Goal: Check status: Check status

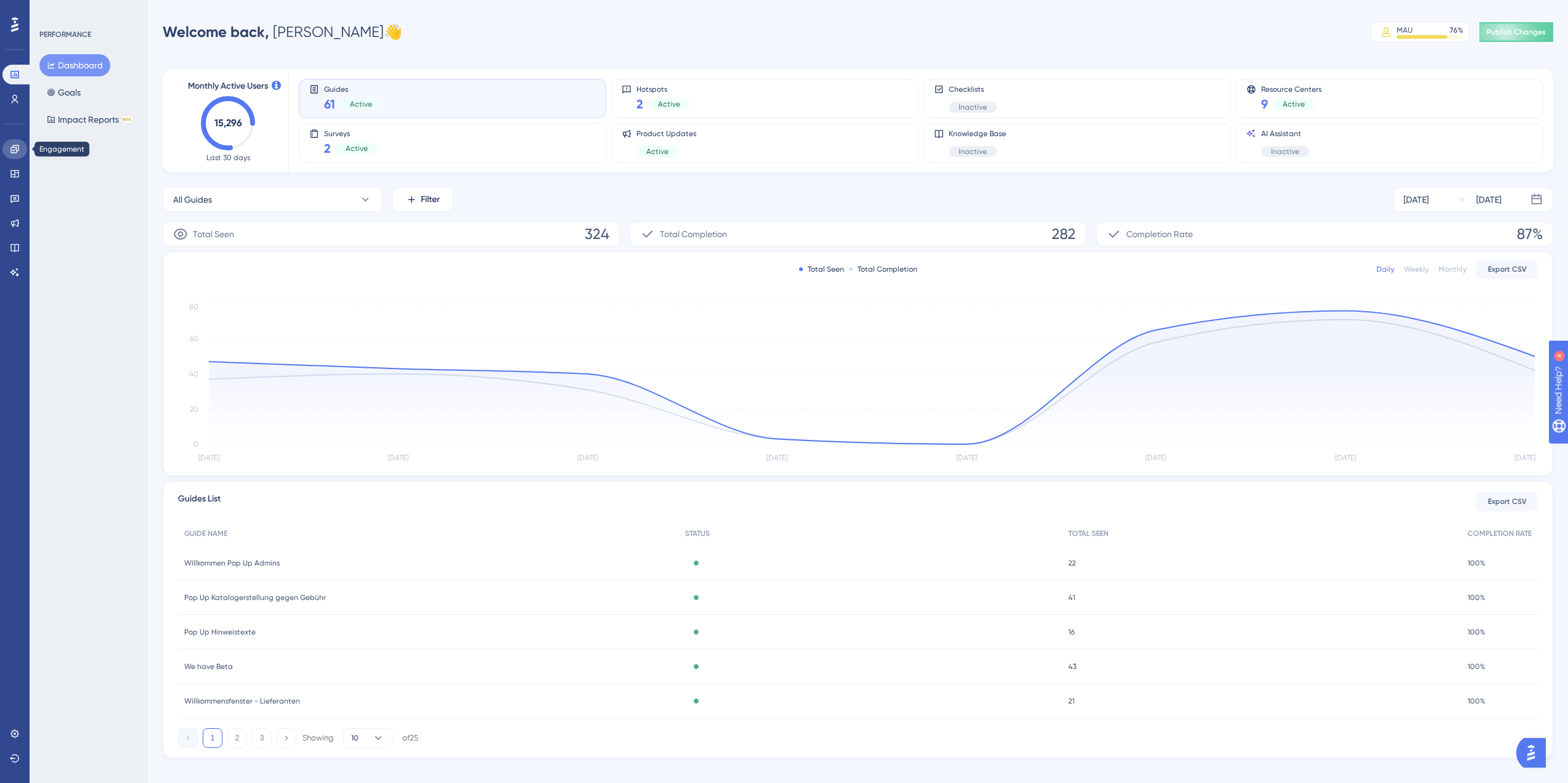
click at [14, 149] on icon at bounding box center [14, 149] width 10 height 10
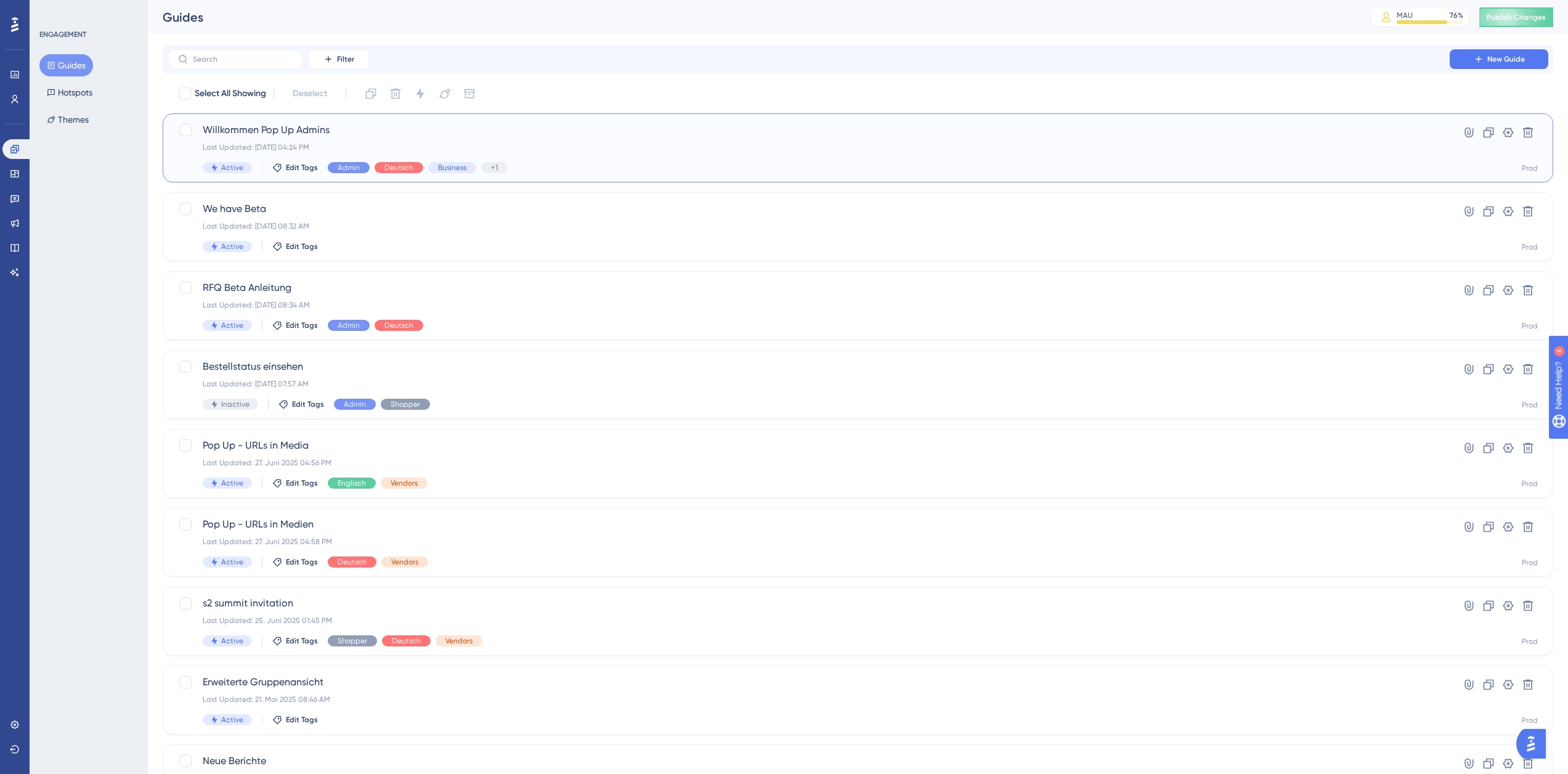
click at [349, 143] on div "Last Updated: [DATE] 04:24 PM" at bounding box center [808, 147] width 1212 height 10
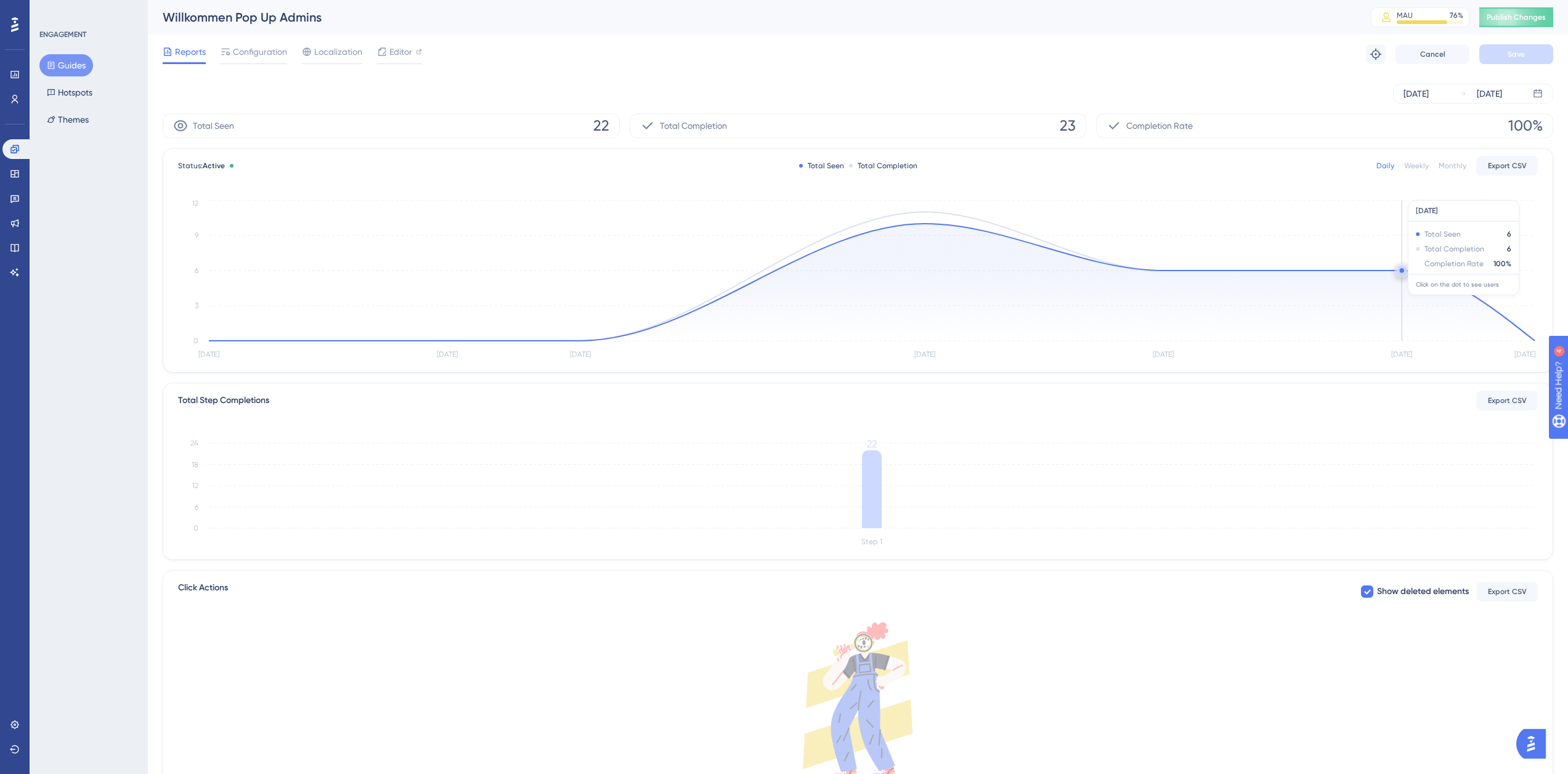
click at [1398, 270] on circle at bounding box center [1401, 270] width 10 height 10
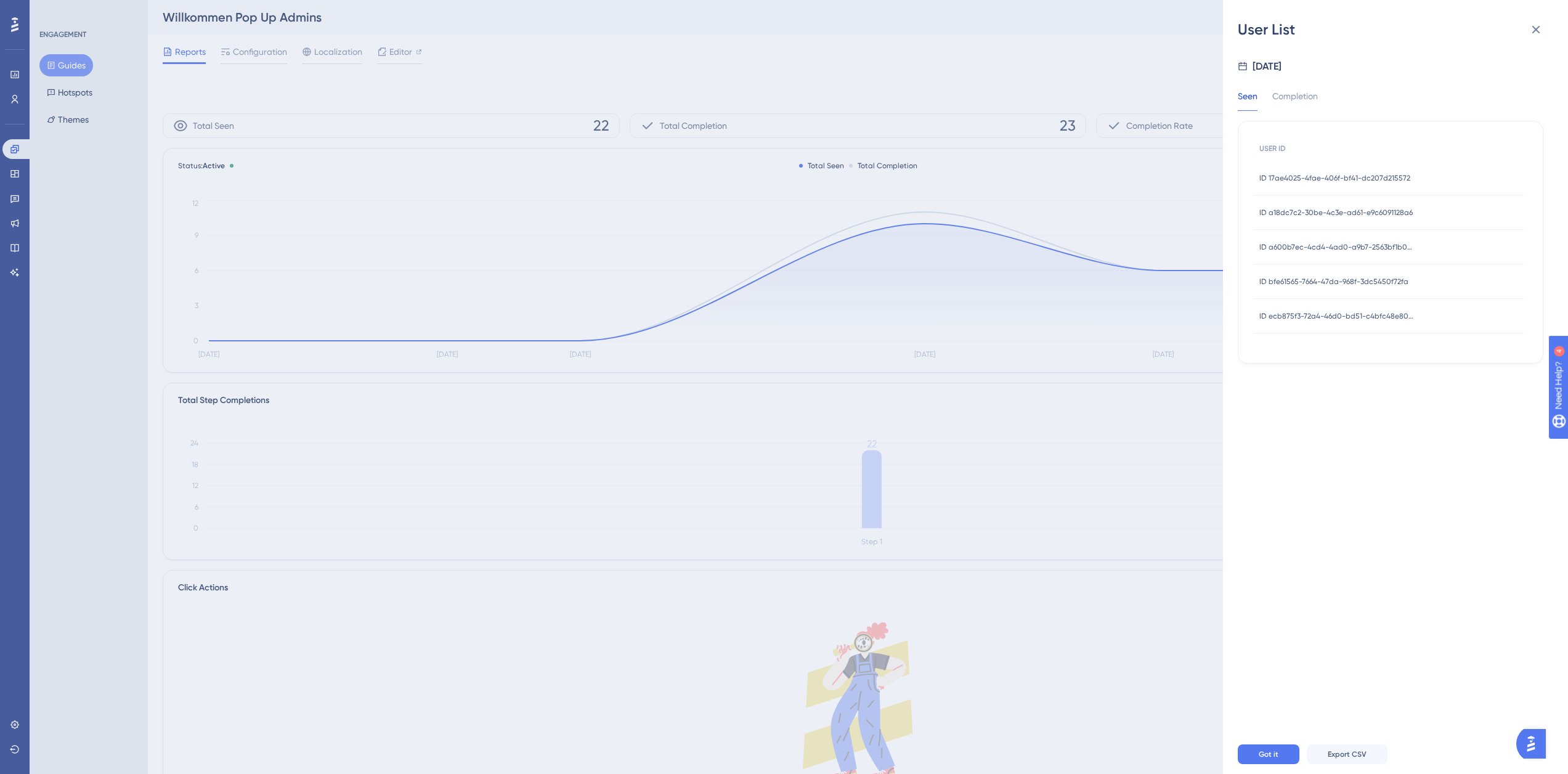
click at [1358, 313] on span "ID ecb875f3-72a4-46d0-bd51-c4bfc48e8023" at bounding box center [1336, 316] width 154 height 10
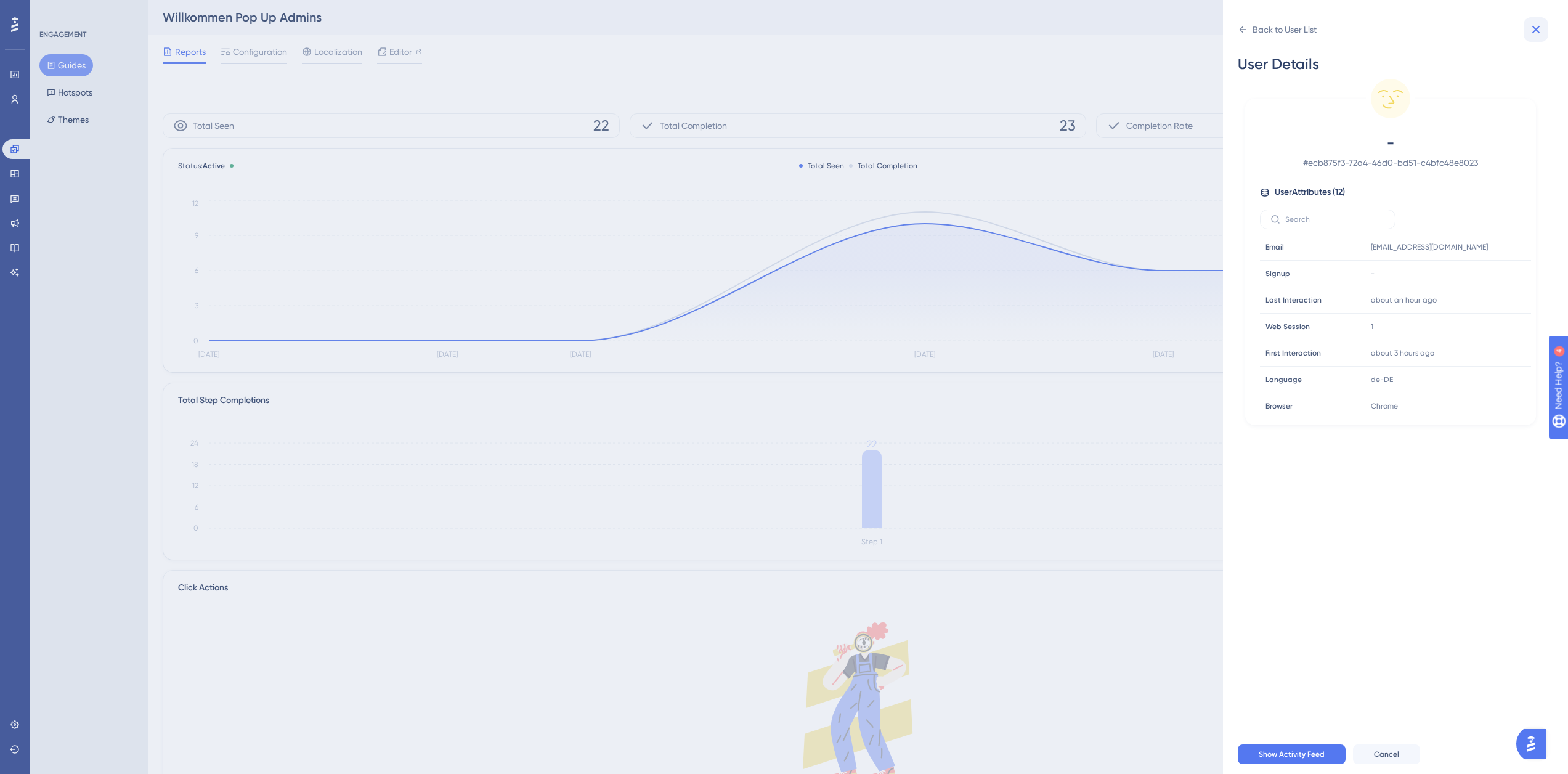
click at [1531, 33] on icon at bounding box center [1536, 29] width 15 height 15
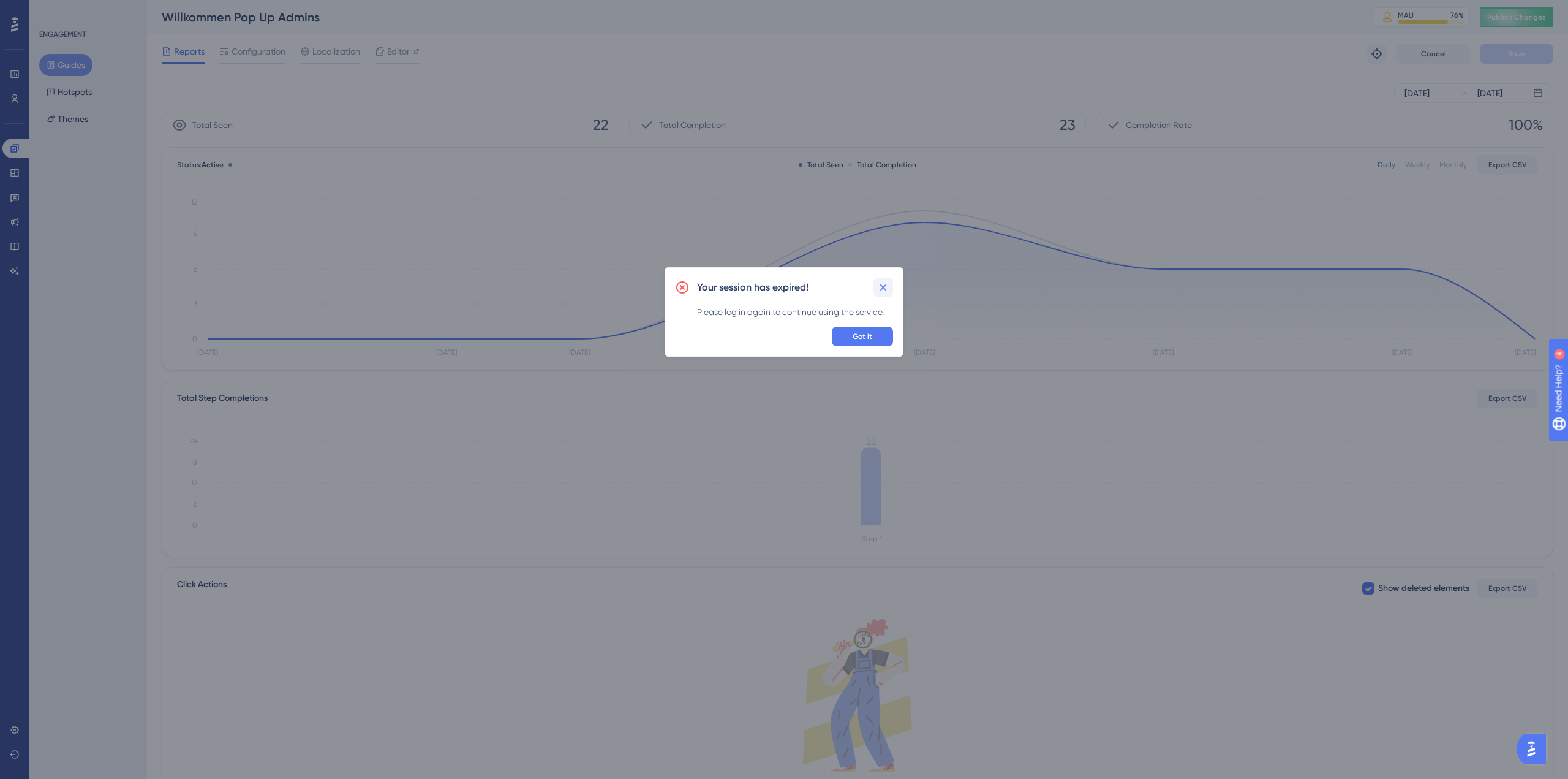
click at [887, 292] on icon at bounding box center [883, 287] width 12 height 12
